Goal: Check status: Check status

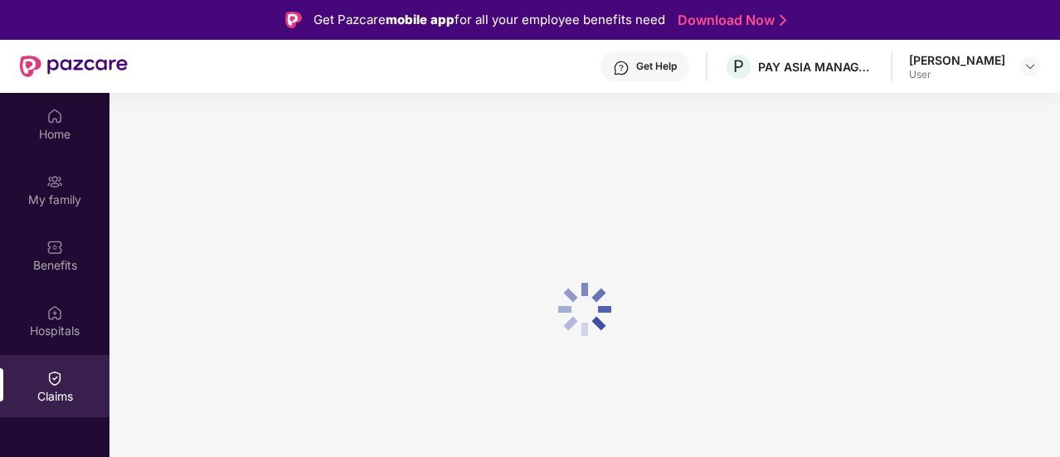
scroll to position [93, 0]
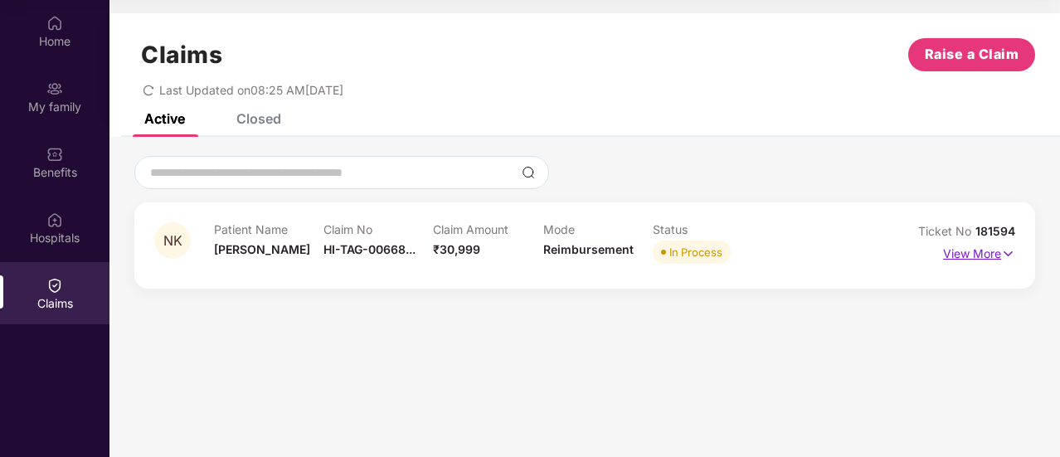
click at [957, 247] on p "View More" at bounding box center [979, 252] width 72 height 22
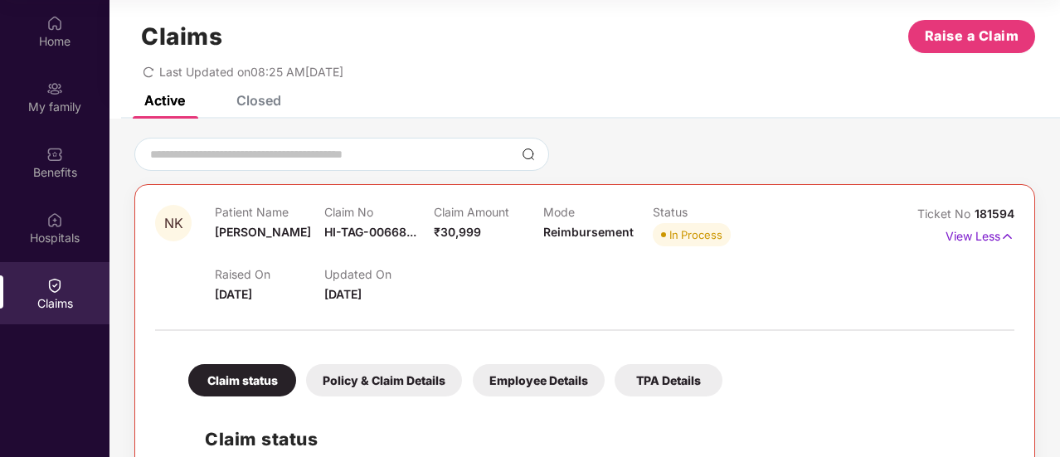
scroll to position [0, 0]
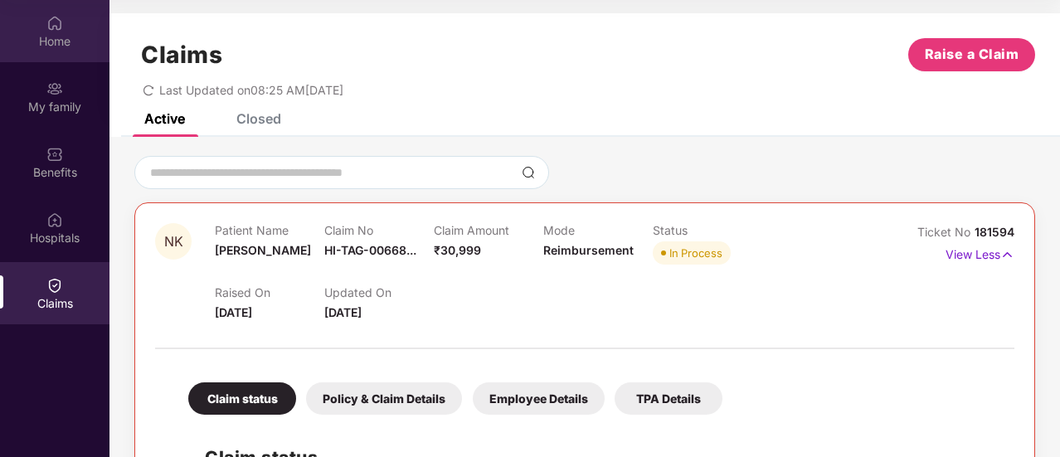
click at [63, 30] on div "Home" at bounding box center [55, 31] width 110 height 62
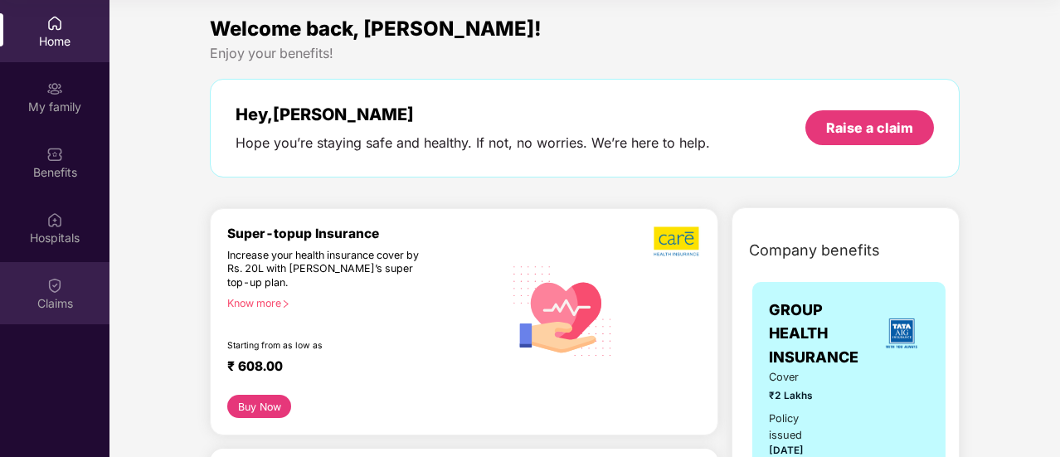
click at [65, 276] on div "Claims" at bounding box center [55, 293] width 110 height 62
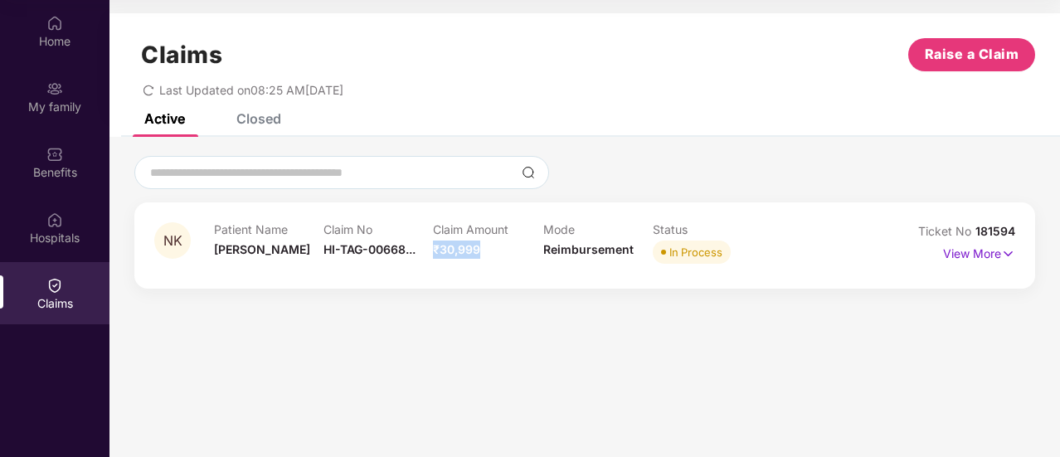
drag, startPoint x: 436, startPoint y: 250, endPoint x: 509, endPoint y: 247, distance: 73.1
click at [509, 247] on div "Claim Amount ₹30,999" at bounding box center [488, 245] width 110 height 46
click at [1009, 254] on img at bounding box center [1008, 254] width 14 height 18
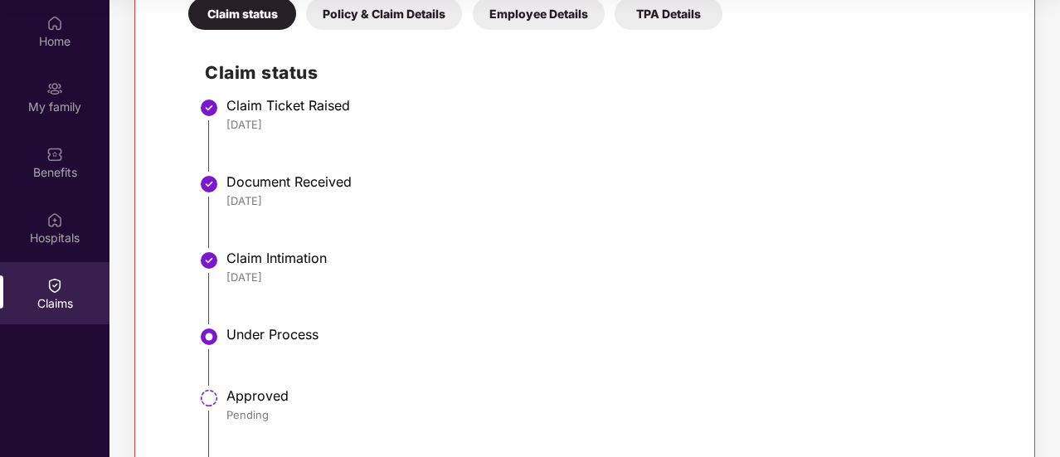
scroll to position [224, 0]
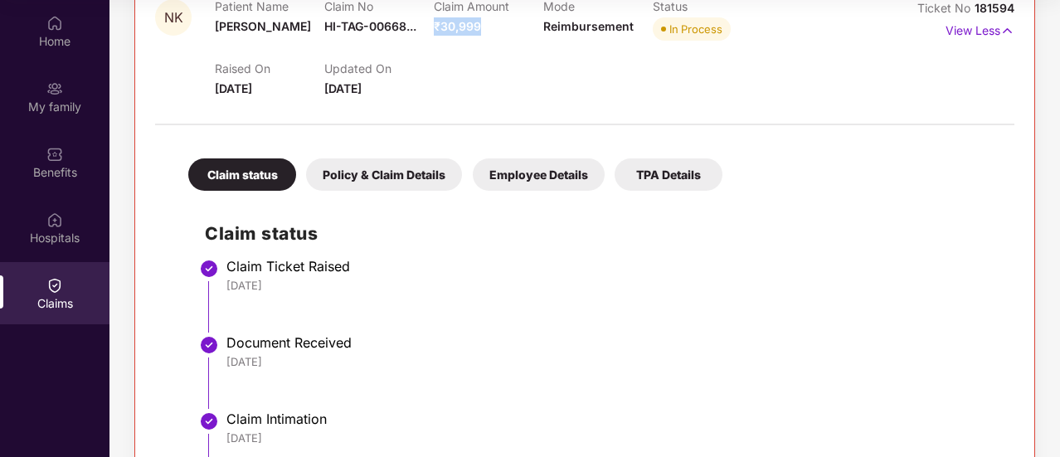
click at [350, 185] on div "Policy & Claim Details" at bounding box center [384, 174] width 156 height 32
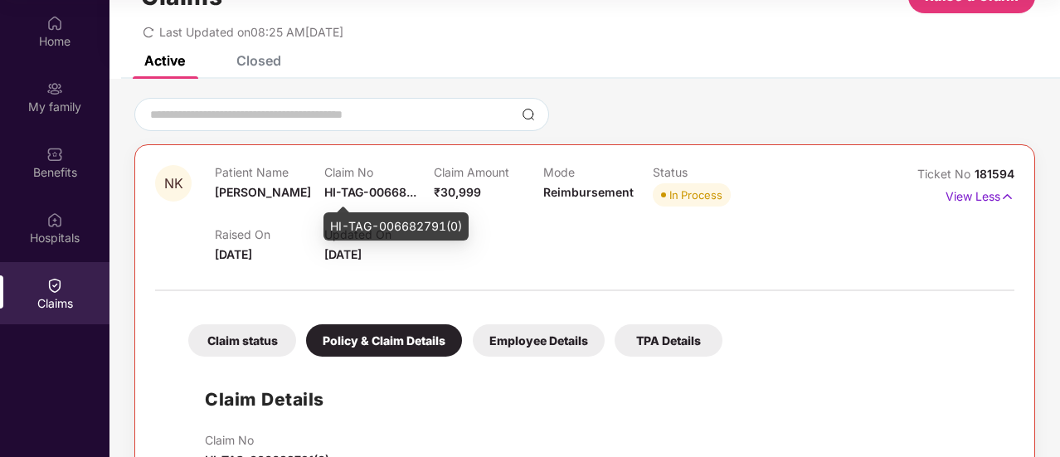
scroll to position [0, 0]
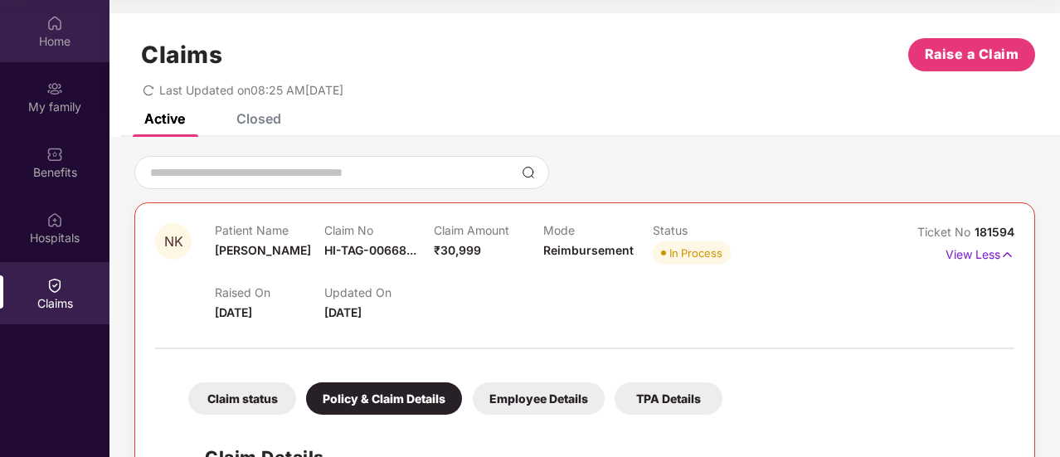
click at [46, 22] on img at bounding box center [54, 23] width 17 height 17
